Goal: Information Seeking & Learning: Learn about a topic

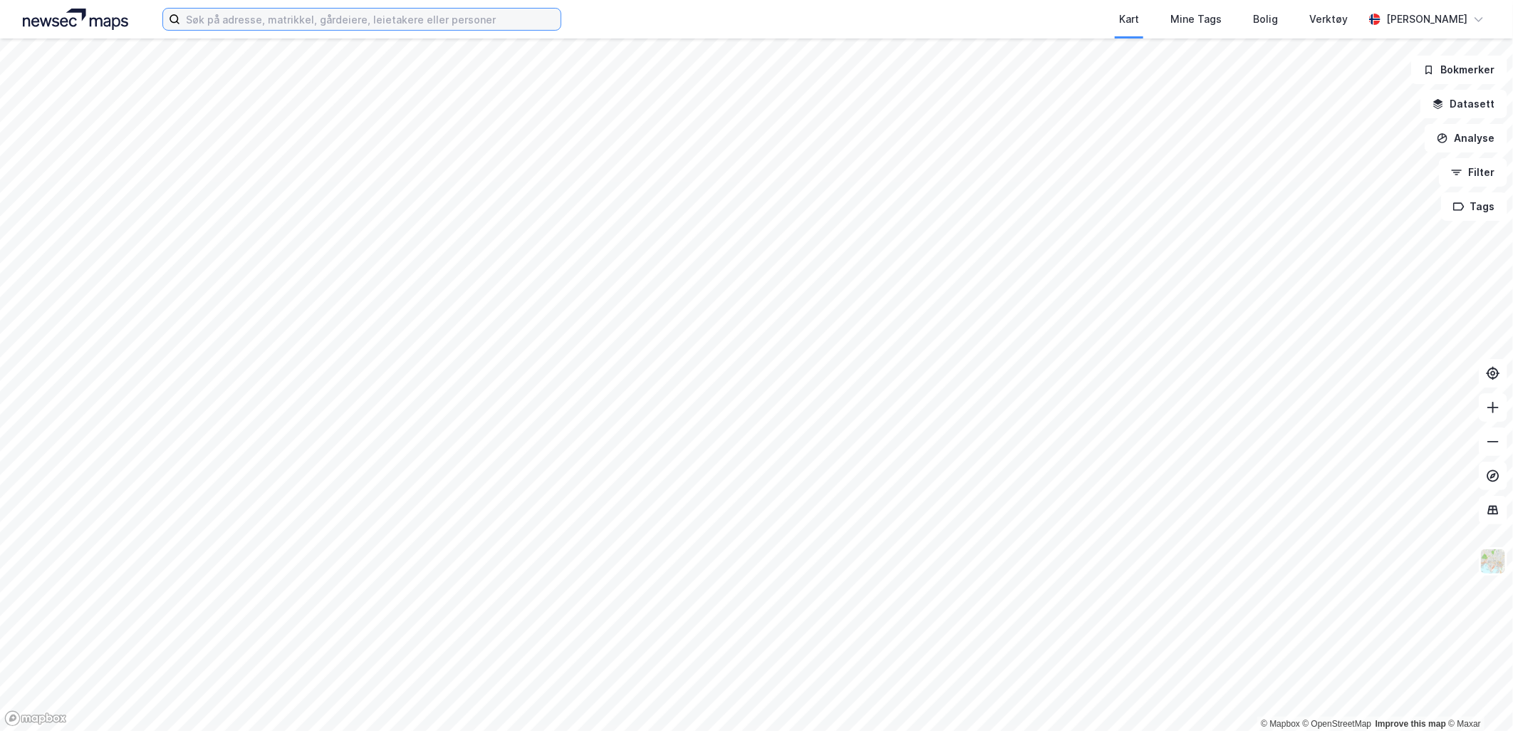
click at [421, 21] on input at bounding box center [370, 19] width 380 height 21
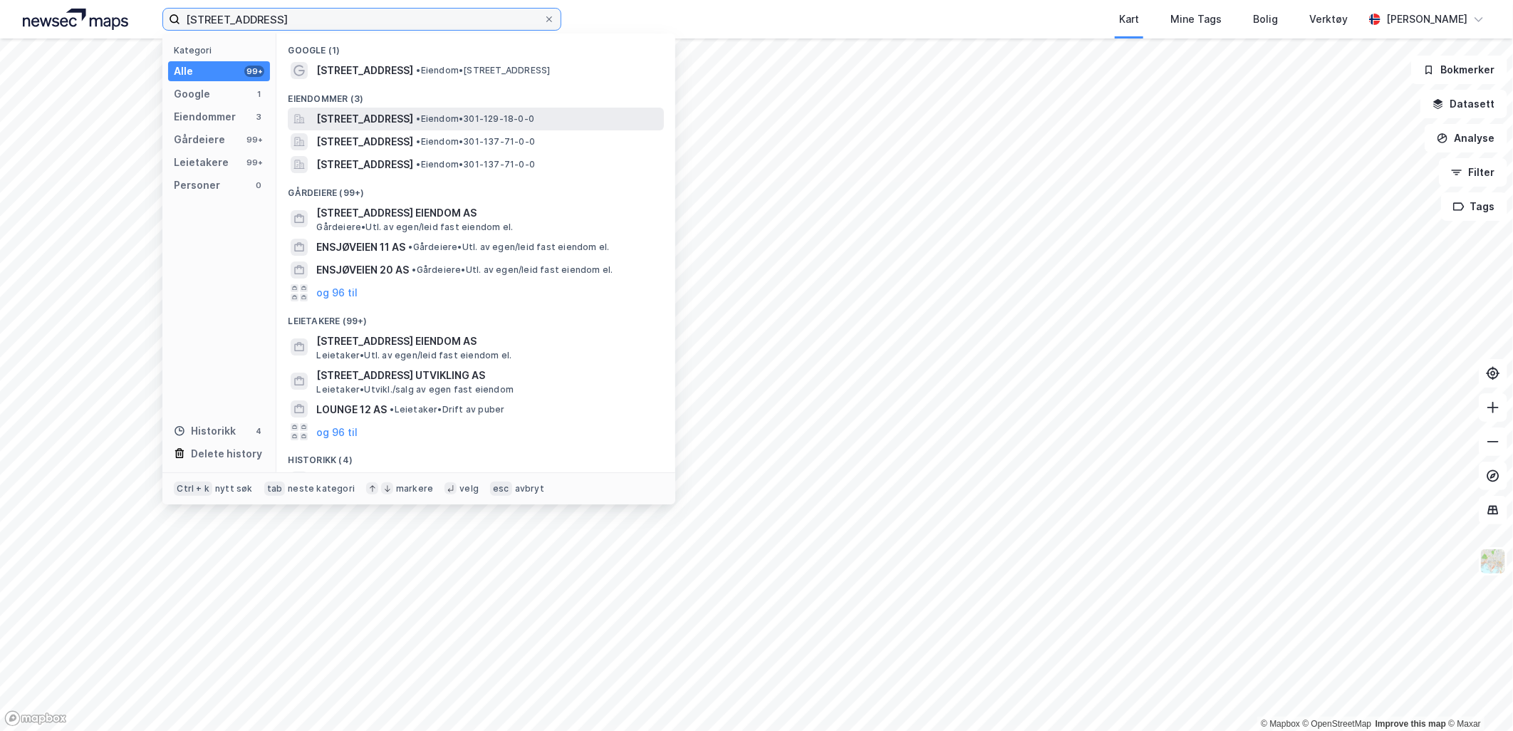
type input "[STREET_ADDRESS]"
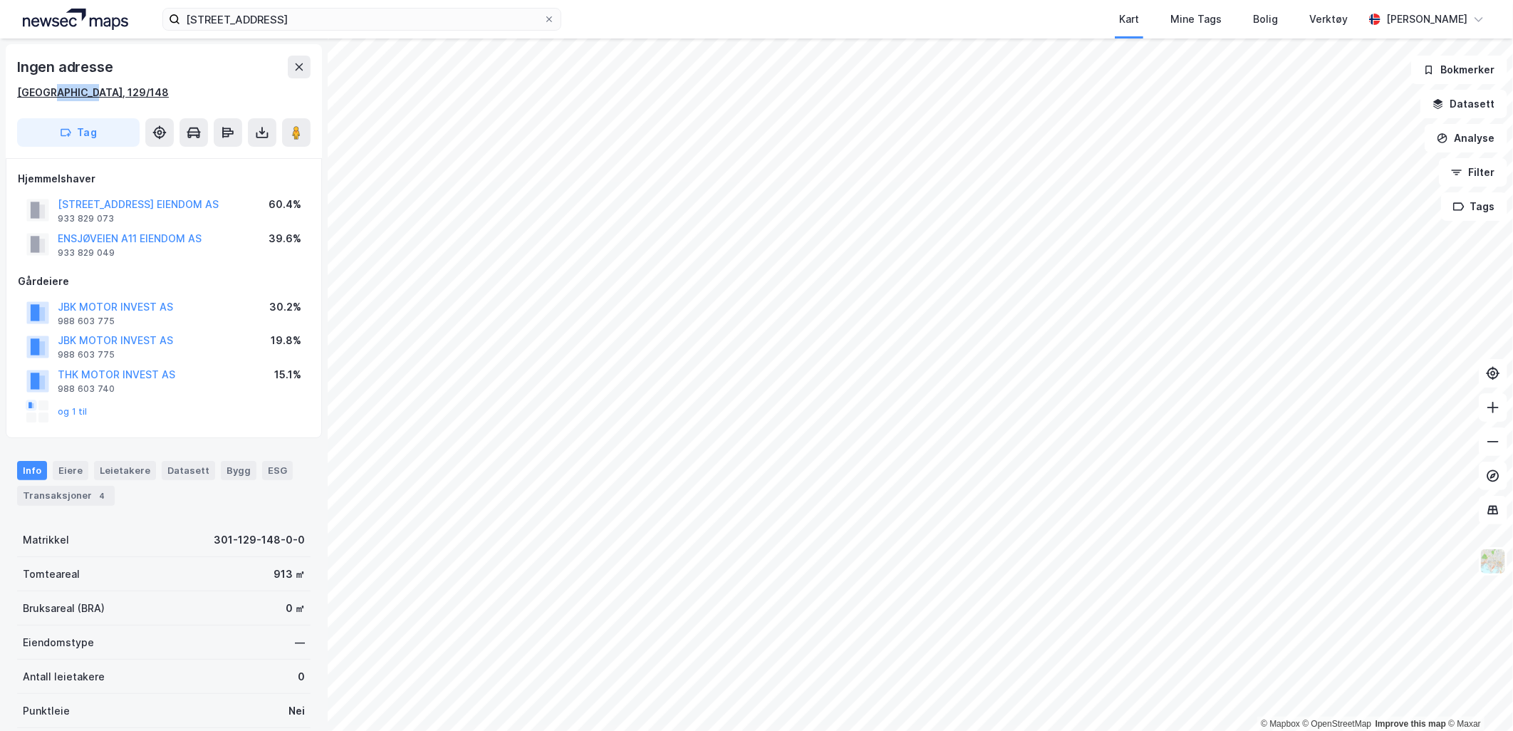
drag, startPoint x: 88, startPoint y: 93, endPoint x: 45, endPoint y: 90, distance: 42.8
click at [45, 90] on div "[GEOGRAPHIC_DATA], 129/148" at bounding box center [163, 92] width 293 height 17
copy div "129/148"
